Goal: Task Accomplishment & Management: Complete application form

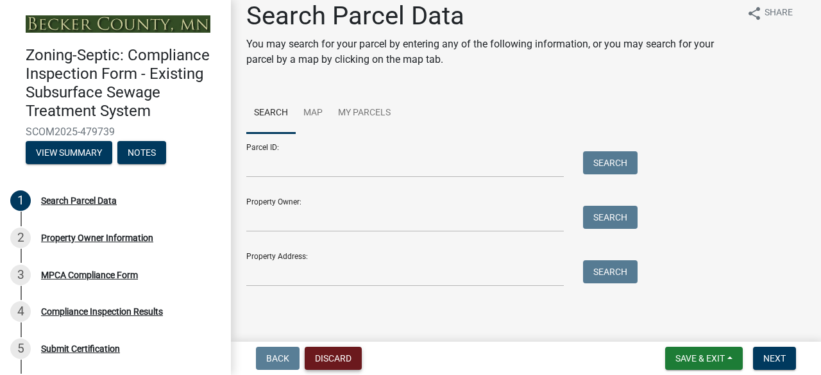
click at [336, 353] on button "Discard" at bounding box center [333, 358] width 57 height 23
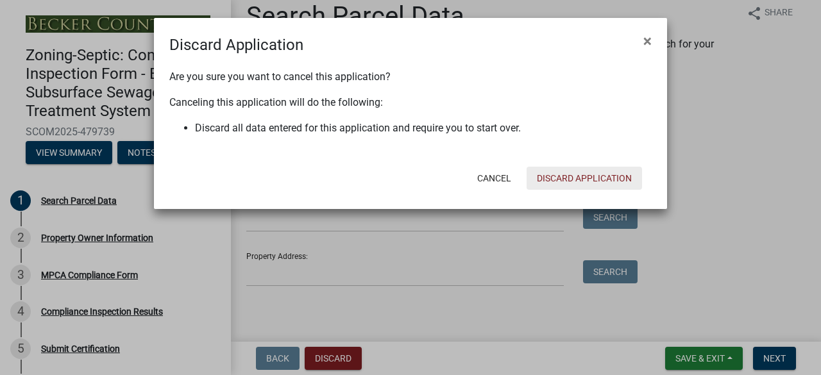
click at [559, 180] on button "Discard Application" at bounding box center [583, 178] width 115 height 23
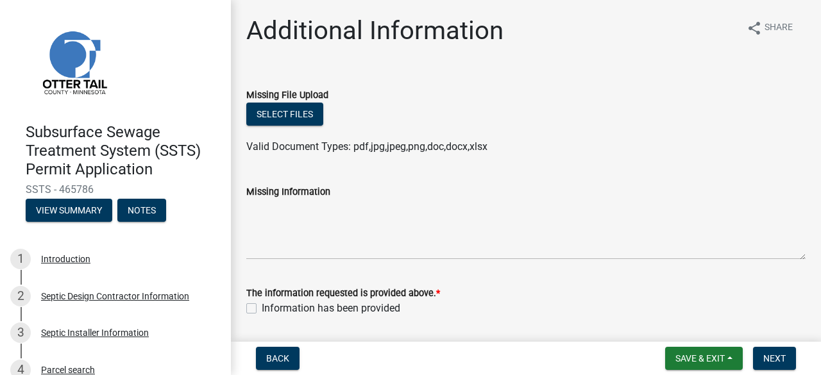
click at [262, 306] on label "Information has been provided" at bounding box center [331, 308] width 139 height 15
click at [262, 306] on input "Information has been provided" at bounding box center [266, 305] width 8 height 8
checkbox input "true"
click at [289, 114] on button "Select files" at bounding box center [284, 114] width 77 height 23
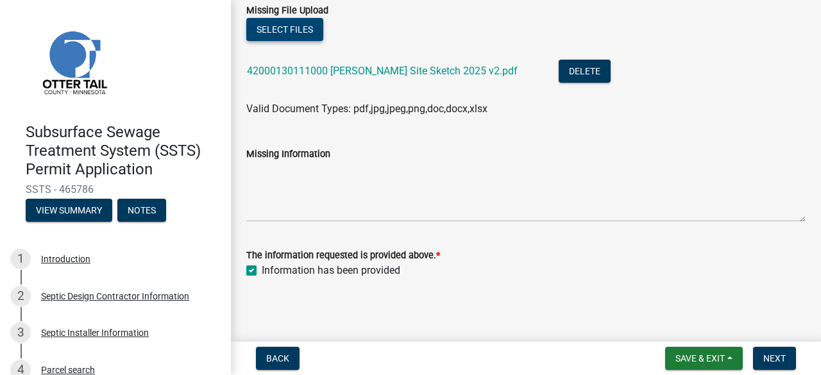
scroll to position [87, 0]
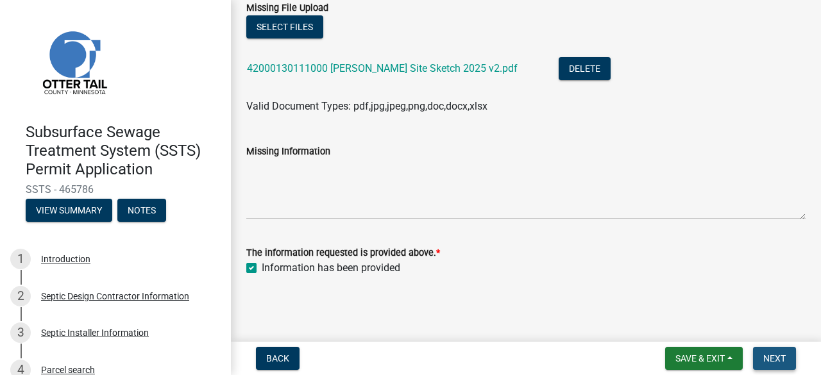
click at [771, 355] on span "Next" at bounding box center [774, 358] width 22 height 10
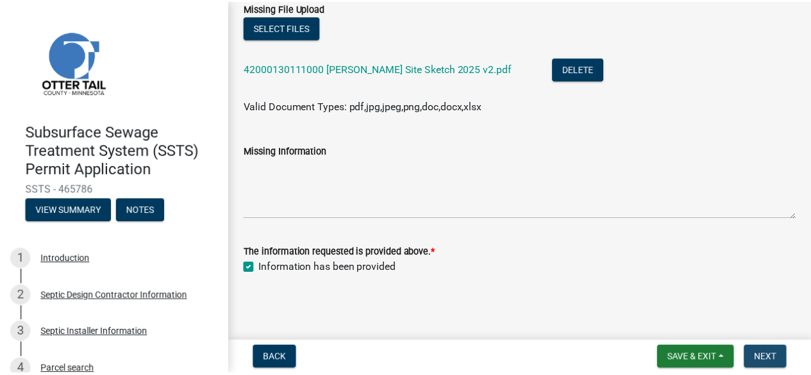
scroll to position [0, 0]
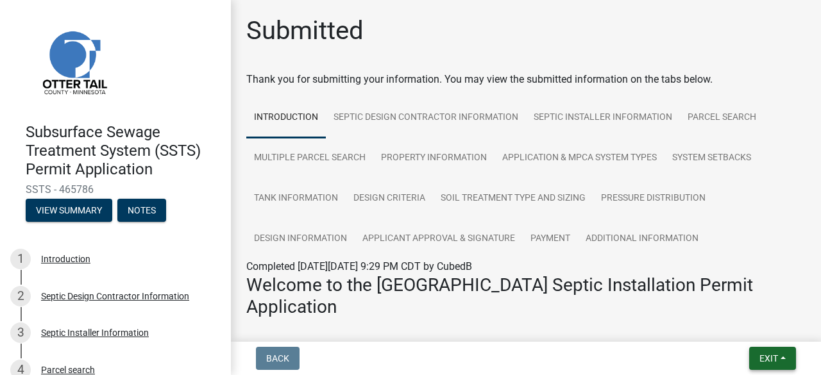
click at [780, 357] on button "Exit" at bounding box center [772, 358] width 47 height 23
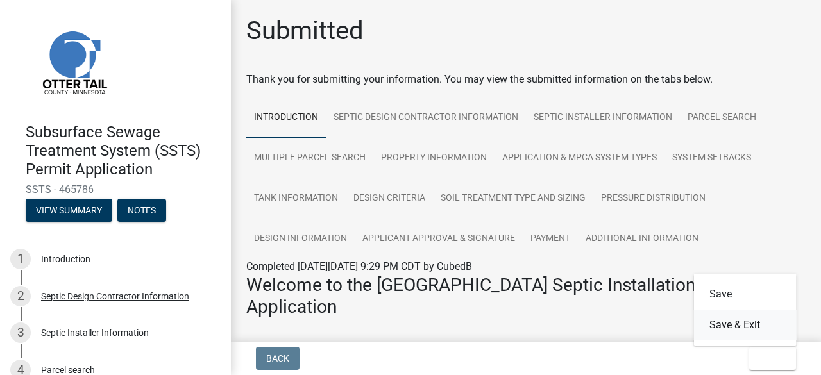
click at [751, 331] on button "Save & Exit" at bounding box center [745, 325] width 103 height 31
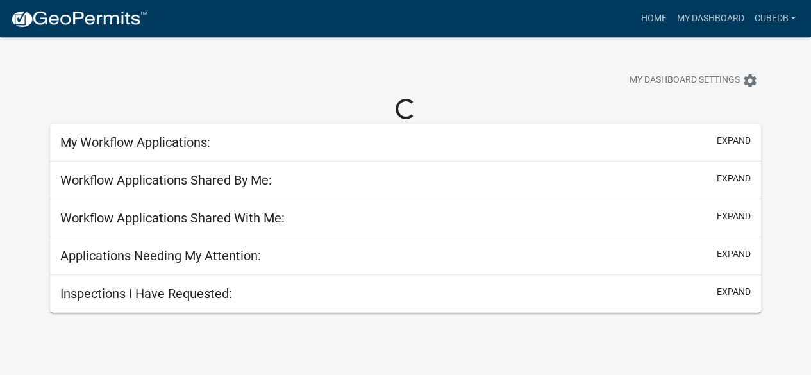
select select "3: 100"
